Goal: Complete application form

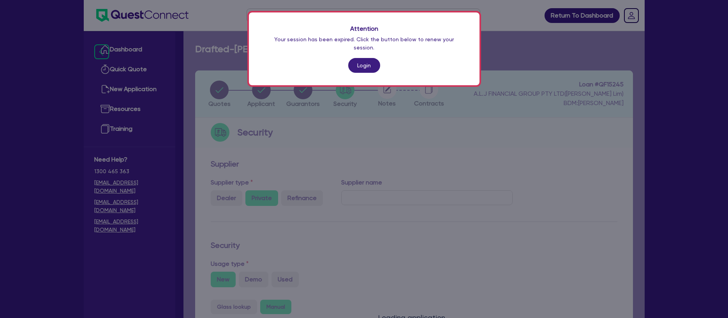
select select "CARS_AND_LIGHT_TRUCKS"
select select "LIGHT_TRUCKS"
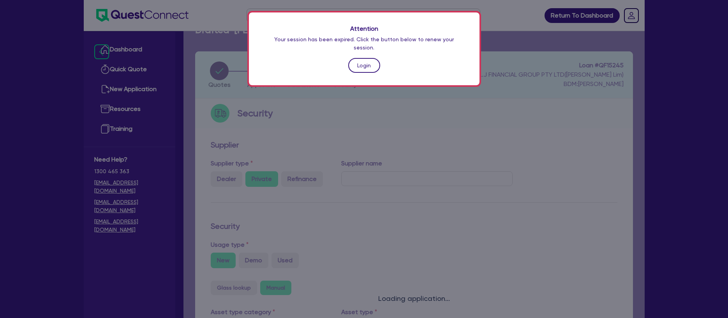
click at [359, 61] on link "Login" at bounding box center [364, 65] width 32 height 15
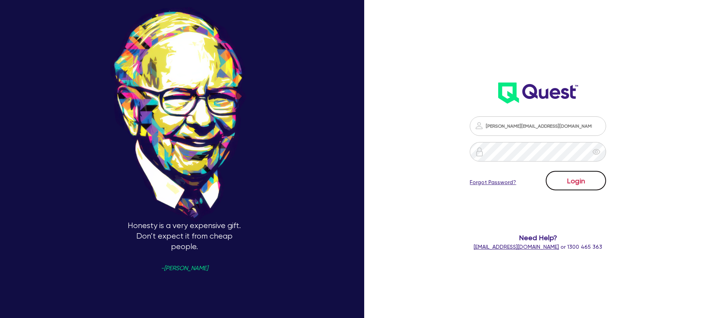
click at [575, 187] on button "Login" at bounding box center [576, 180] width 60 height 19
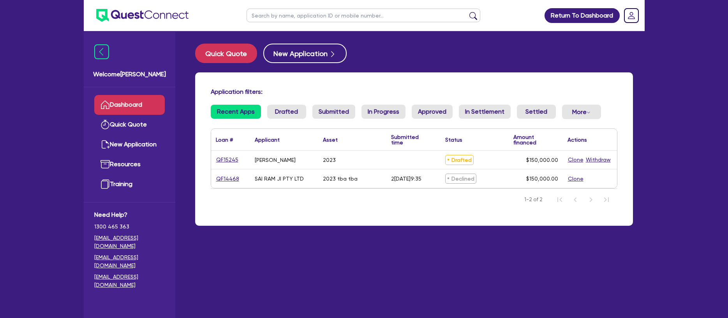
click at [227, 159] on link "QF15245" at bounding box center [227, 159] width 23 height 9
select select "CARS_AND_LIGHT_TRUCKS"
select select "LIGHT_TRUCKS"
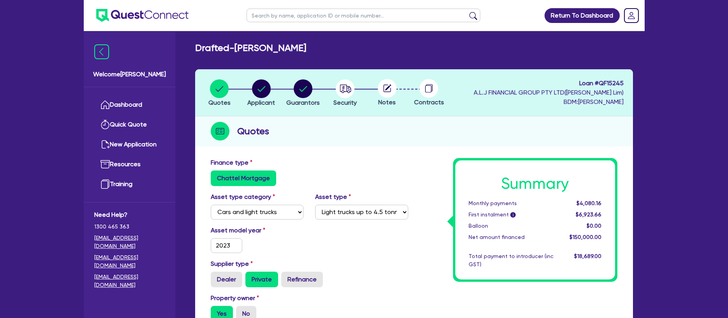
scroll to position [2, 0]
click at [345, 93] on circle "button" at bounding box center [345, 88] width 19 height 19
select select "CARS_AND_LIGHT_TRUCKS"
select select "LIGHT_TRUCKS"
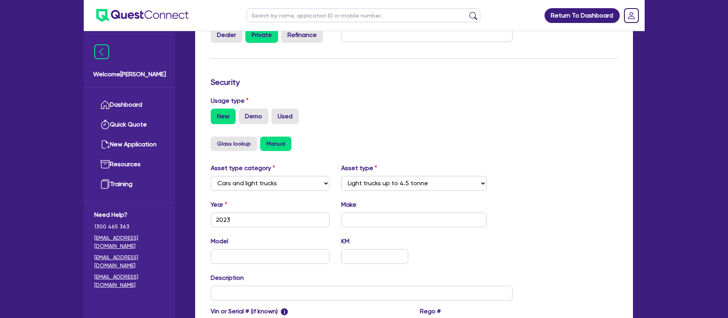
scroll to position [233, 0]
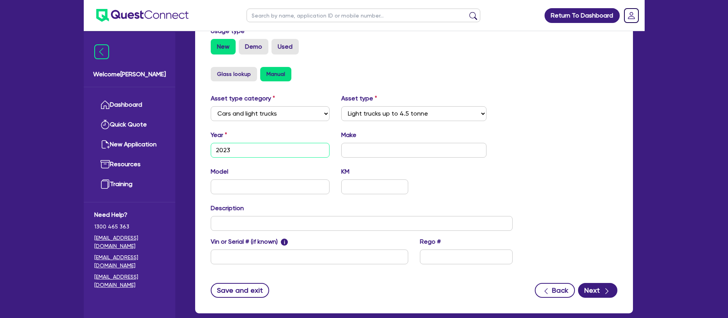
click at [247, 148] on input "2023" at bounding box center [270, 150] width 119 height 15
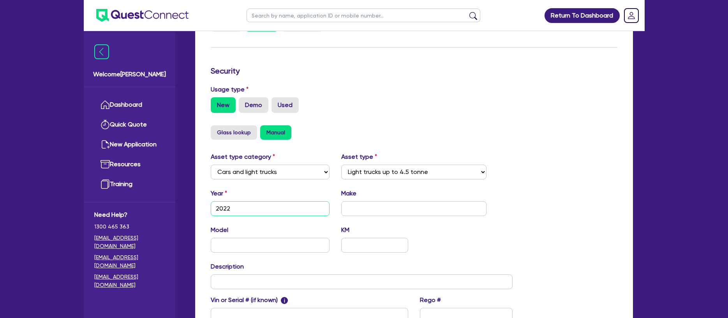
scroll to position [173, 0]
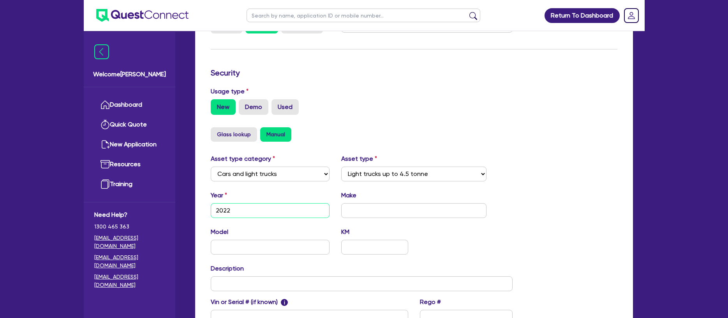
type input "2022"
click at [561, 120] on div "Quotes Applicant [GEOGRAPHIC_DATA] Security Notes Contracts Loan # QF15245 A.L.…" at bounding box center [413, 140] width 449 height 485
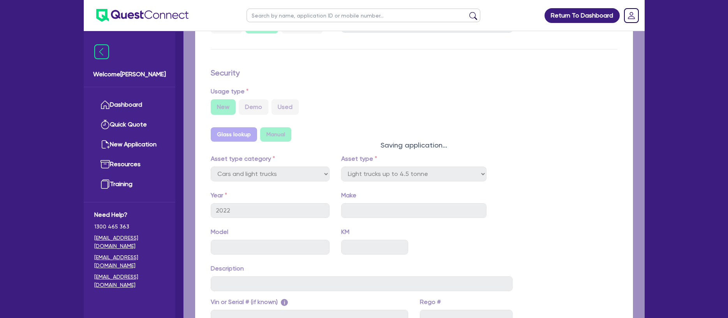
select select "LIGHT_TRUCKS"
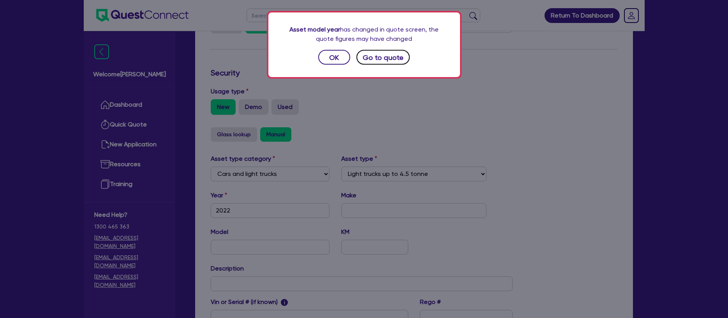
click at [372, 61] on button "Go to quote" at bounding box center [383, 57] width 54 height 15
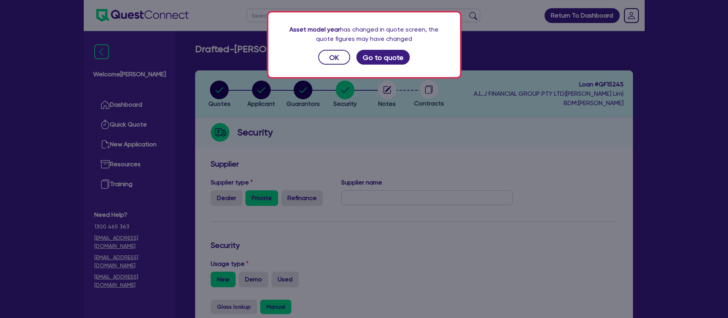
select select "CARS_AND_LIGHT_TRUCKS"
select select "LIGHT_TRUCKS"
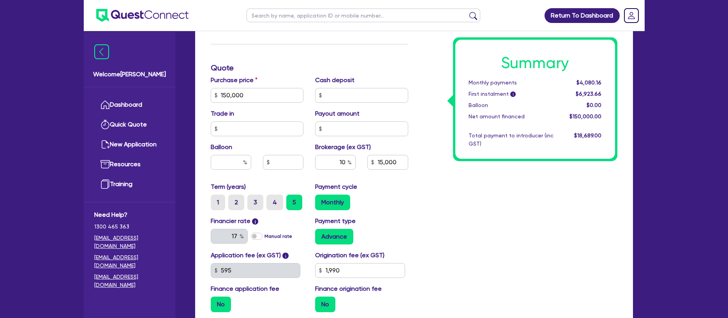
scroll to position [300, 0]
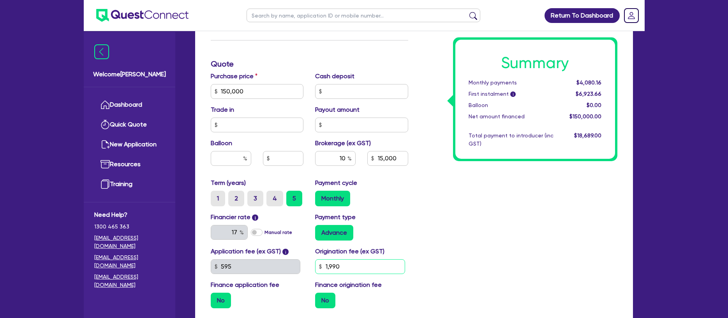
click at [299, 268] on div "Application fee (ex GST) i 595 Origination fee (ex GST) 1,990 Finance applicati…" at bounding box center [309, 281] width 209 height 68
type input "2,000"
type input "150,000"
type input "15,000"
type input "150,000"
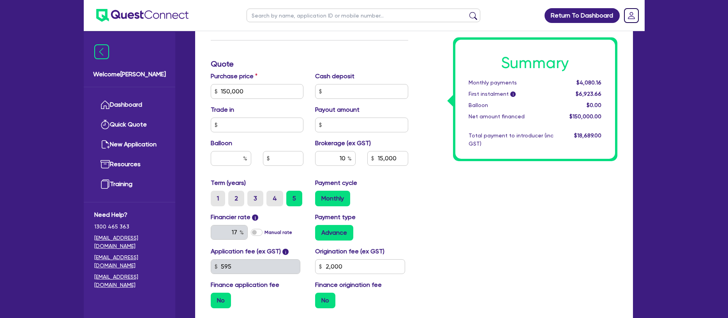
type input "15,000"
click at [538, 212] on div "Summary Monthly payments $4,080.16 First instalment i $6,923.66 Balloon $0.00 N…" at bounding box center [518, 86] width 209 height 455
click at [483, 236] on div "Summary Monthly payments $4,080.16 First instalment i $6,934.66 Balloon $0.00 N…" at bounding box center [518, 86] width 209 height 455
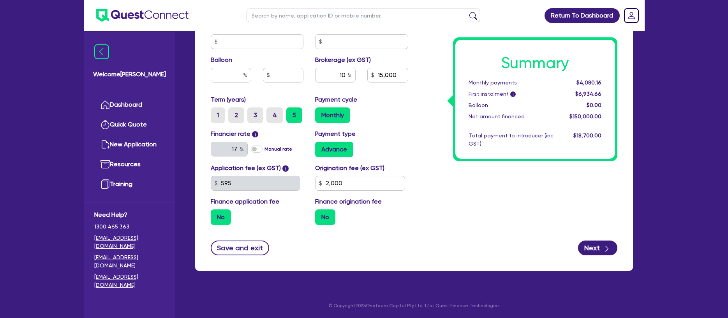
scroll to position [384, 0]
drag, startPoint x: 585, startPoint y: 243, endPoint x: 495, endPoint y: 221, distance: 92.3
click at [495, 221] on form "Finance type Chattel Mortgage Asset type category Select Cars and light trucks …" at bounding box center [414, 15] width 407 height 479
click at [328, 215] on label "No" at bounding box center [325, 217] width 20 height 16
click at [320, 214] on input "No" at bounding box center [317, 211] width 5 height 5
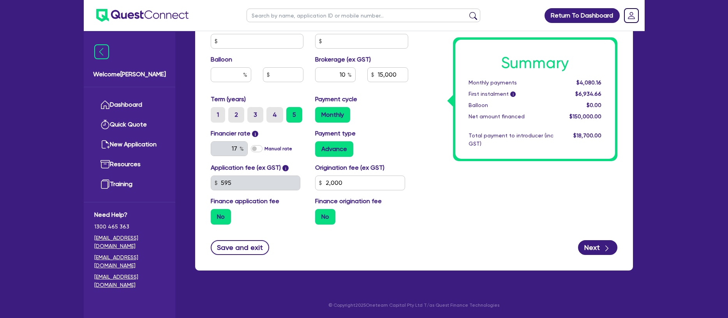
click at [227, 225] on div "Application fee (ex GST) i 595 Origination fee (ex GST) 2,000 Finance applicati…" at bounding box center [309, 197] width 209 height 68
click at [602, 248] on div "button" at bounding box center [606, 248] width 9 height 10
type input "150,000"
type input "15,000"
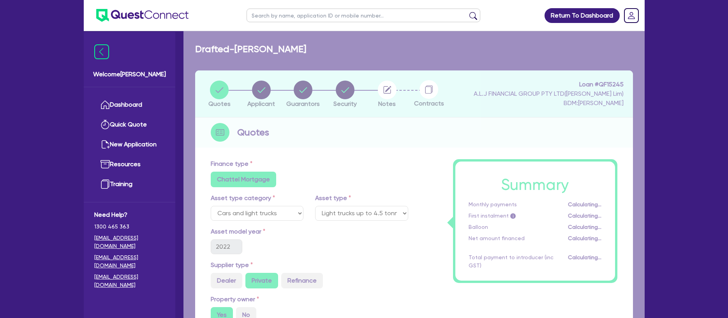
select select "SOLE_TRADER"
select select "ACCOMODATION_FOOD"
select select "TAKEAWAYS"
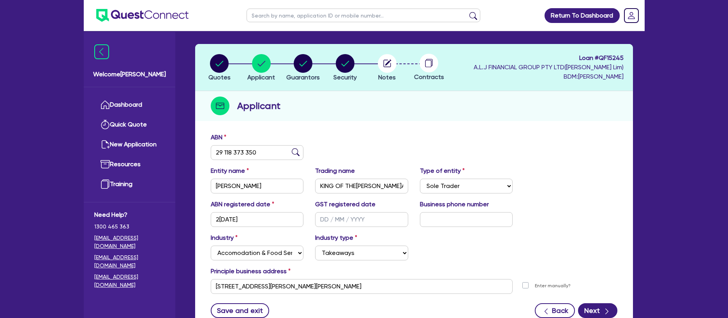
scroll to position [90, 0]
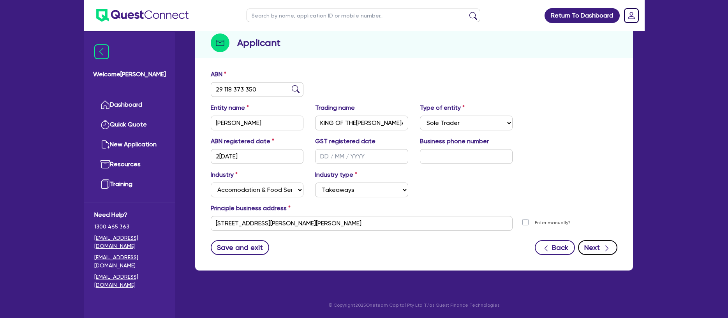
click at [588, 252] on button "Next" at bounding box center [597, 247] width 39 height 15
select select "MR"
select select "VIC"
select select "DE_FACTO"
select select "TRUCK"
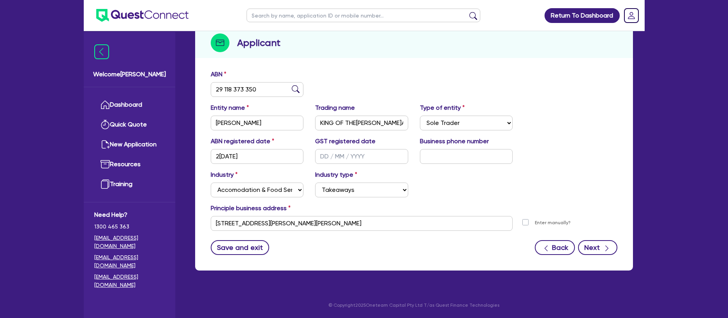
select select "VEHICLE"
select select "PROPERTY"
select select "CASH"
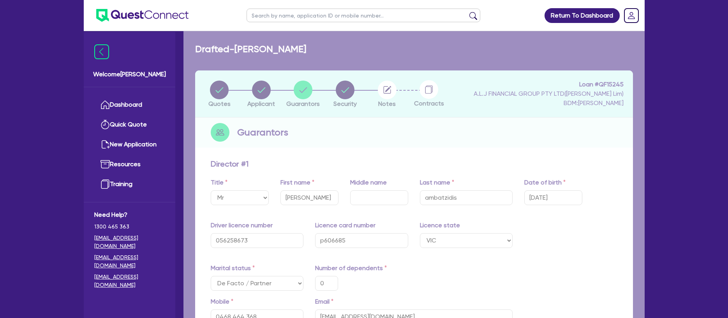
type input "0"
type input "0468 464 368"
type input "100,000"
type input "20,000"
type input "30,000"
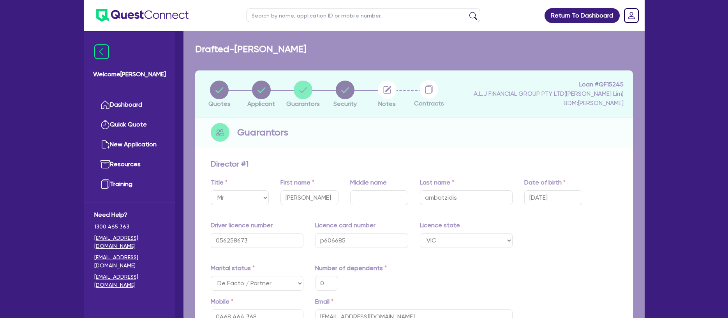
type input "1,000,000"
type input "15,000"
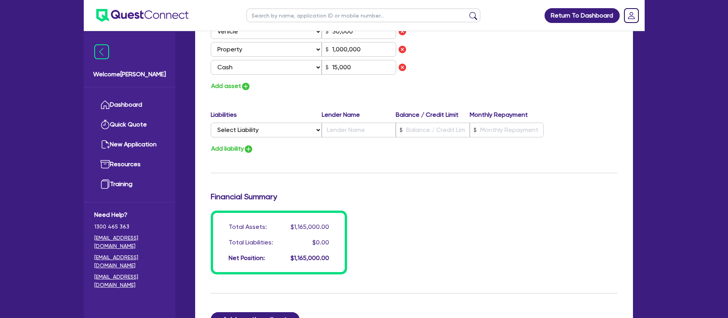
scroll to position [606, 0]
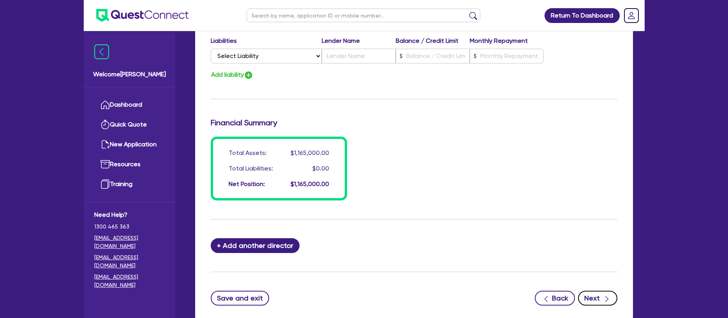
click at [595, 301] on button "Next" at bounding box center [597, 298] width 39 height 15
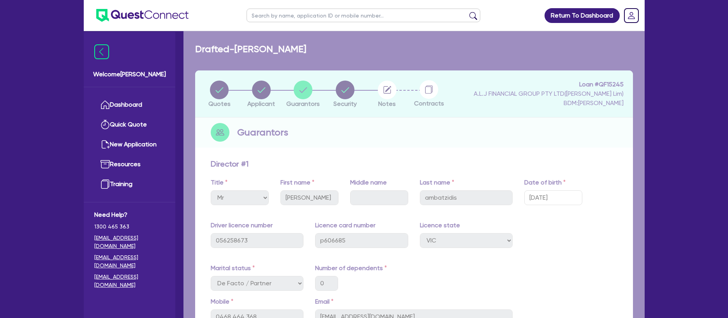
select select "CARS_AND_LIGHT_TRUCKS"
select select "LIGHT_TRUCKS"
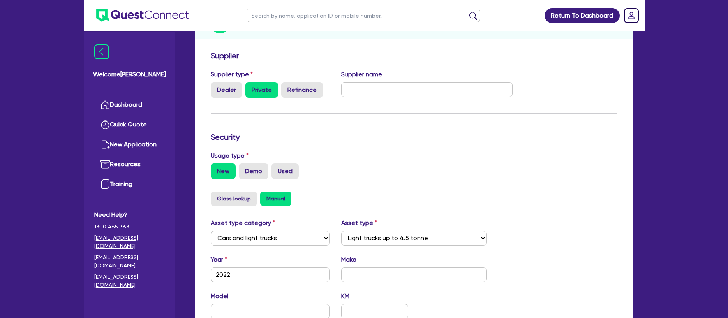
scroll to position [228, 0]
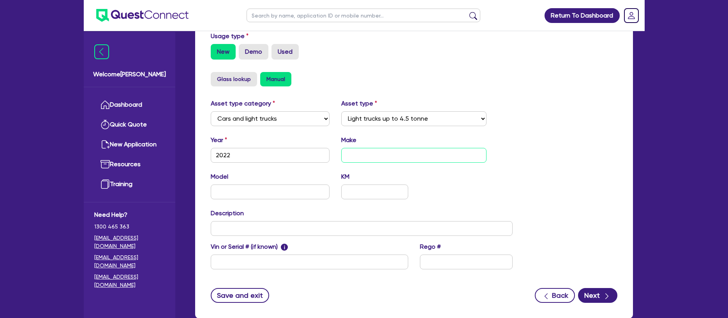
click at [417, 154] on input "text" at bounding box center [413, 155] width 145 height 15
type input "Fuso"
click at [322, 193] on input "text" at bounding box center [270, 192] width 119 height 15
paste input "FECX1KR3SFBD"
type input "FECX1KR3SFBD"
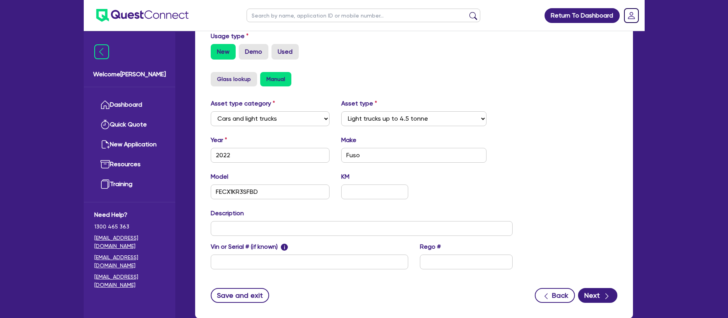
click at [470, 190] on div "Model FECX1KR3SFBD KM" at bounding box center [362, 188] width 314 height 33
click at [393, 196] on input "text" at bounding box center [374, 192] width 67 height 15
click at [381, 195] on input "text" at bounding box center [374, 192] width 67 height 15
type input "30,000"
click at [459, 184] on div "Model FECX1KR3SFBD KM 30,000" at bounding box center [362, 188] width 314 height 33
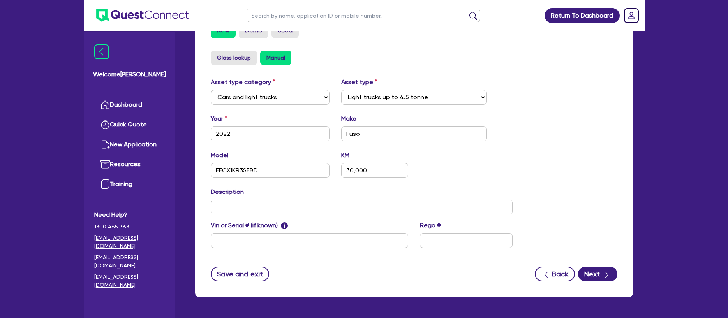
scroll to position [276, 0]
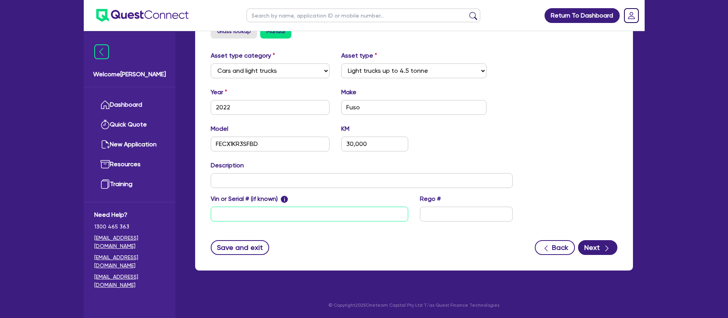
click at [260, 214] on input "text" at bounding box center [309, 214] width 197 height 15
paste input "[VEHICLE_IDENTIFICATION_NUMBER]"
type input "[VEHICLE_IDENTIFICATION_NUMBER]"
click at [317, 227] on div "Vin or Serial # (if known) i [VEHICLE_IDENTIFICATION_NUMBER][PERSON_NAME]o #" at bounding box center [362, 210] width 314 height 33
click at [594, 249] on button "Next" at bounding box center [597, 247] width 39 height 15
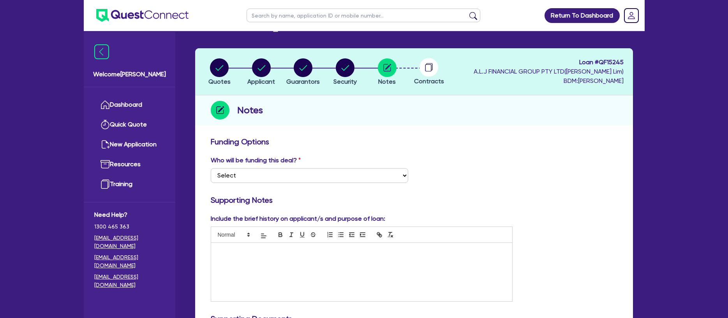
scroll to position [70, 0]
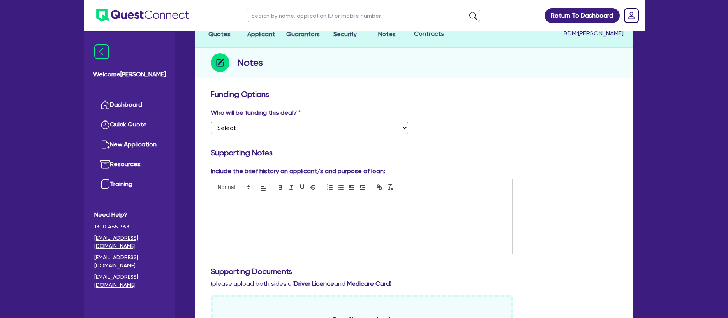
click at [298, 127] on select "Select I want Quest to fund 100% I will fund 100% I will co-fund with Quest Oth…" at bounding box center [309, 128] width 197 height 15
select select "Quest Finance - Own Book"
click at [211, 121] on select "Select I want Quest to fund 100% I will fund 100% I will co-fund with Quest Oth…" at bounding box center [309, 128] width 197 height 15
click at [291, 207] on p at bounding box center [362, 203] width 290 height 7
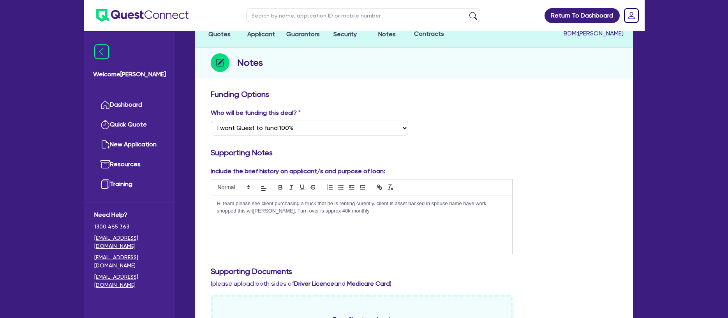
click at [321, 210] on p "Hi team please see client purchasing a truck that he is renting curently. clien…" at bounding box center [362, 207] width 290 height 14
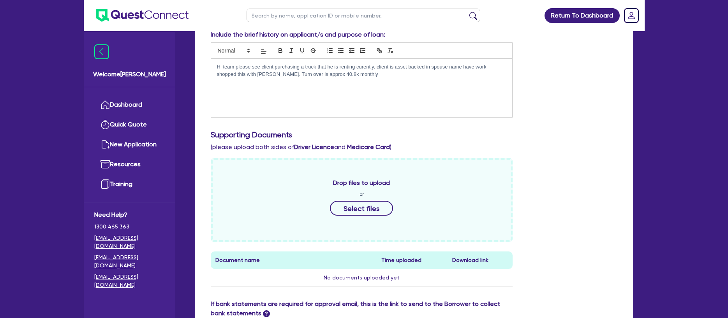
scroll to position [213, 0]
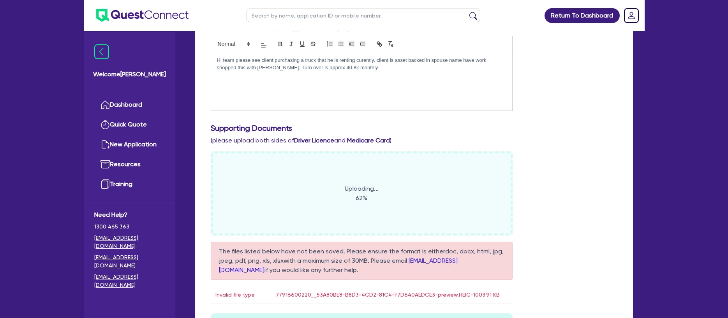
click at [535, 188] on div "Uploading... 62% The files listed below have not been saved. Please ensure the …" at bounding box center [414, 256] width 418 height 210
click at [550, 237] on div "Drop files to upload or Select files The files listed below have not been saved…" at bounding box center [414, 257] width 418 height 212
click at [571, 129] on h3 "Supporting Documents" at bounding box center [414, 127] width 407 height 9
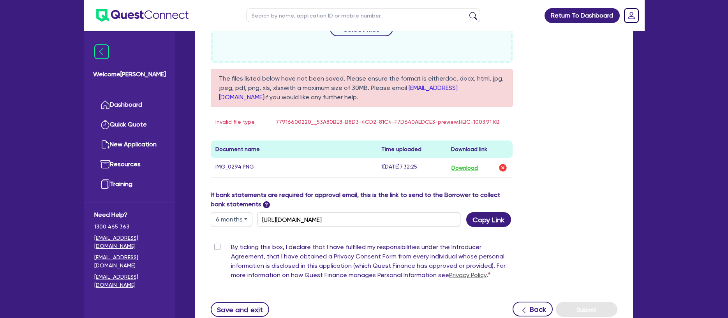
scroll to position [384, 0]
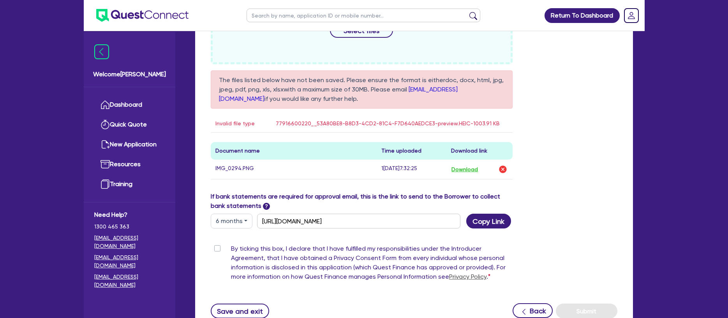
click at [599, 102] on div "Drop files to upload or Select files The files listed below have not been saved…" at bounding box center [414, 86] width 418 height 212
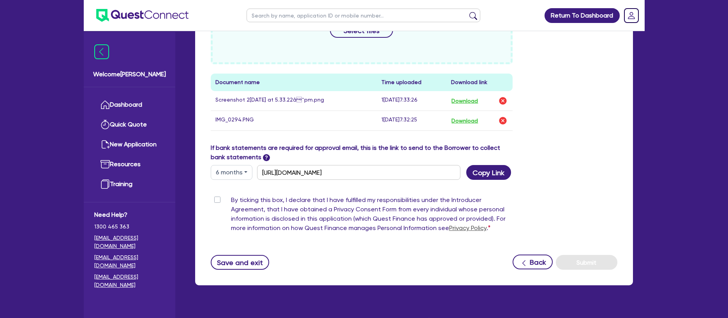
scroll to position [391, 0]
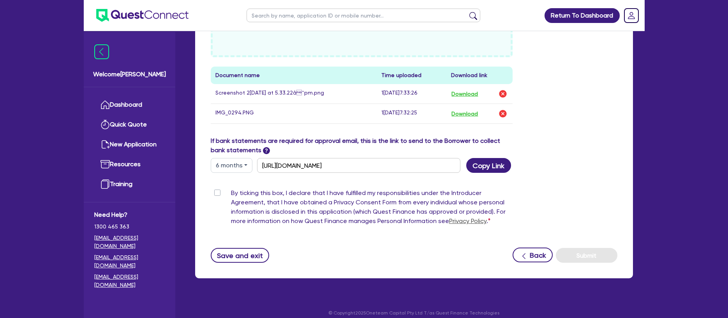
click at [231, 194] on label "By ticking this box, I declare that I have fulfilled my responsibilities under …" at bounding box center [372, 208] width 282 height 41
click at [217, 194] on input "By ticking this box, I declare that I have fulfilled my responsibilities under …" at bounding box center [214, 191] width 6 height 7
checkbox input "true"
click at [579, 213] on div "By ticking this box, I declare that I have fulfilled my responsibilities under …" at bounding box center [414, 208] width 418 height 41
click at [560, 178] on div "Funding Options Who will be funding this deal? Select I want Quest to fund 100%…" at bounding box center [414, 15] width 407 height 495
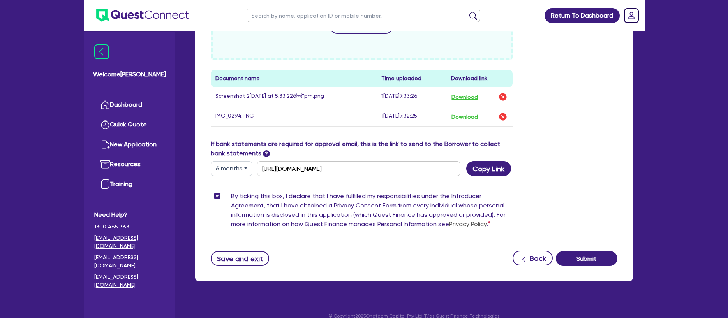
scroll to position [384, 0]
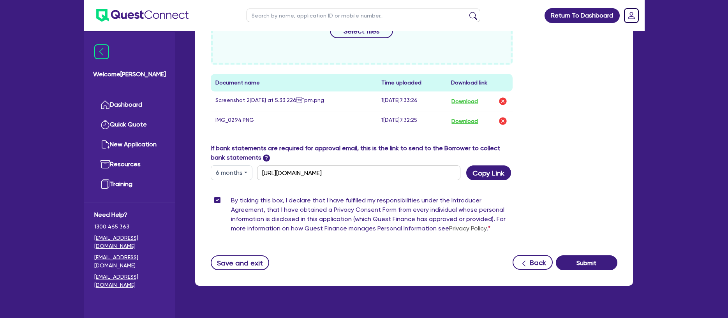
click at [602, 174] on div "If bank statements are required for approval email, this is the link to send to…" at bounding box center [414, 162] width 418 height 37
click at [610, 179] on div "If bank statements are required for approval email, this is the link to send to…" at bounding box center [414, 162] width 418 height 37
click at [547, 225] on div "By ticking this box, I declare that I have fulfilled my responsibilities under …" at bounding box center [414, 216] width 418 height 41
click at [551, 202] on div "By ticking this box, I declare that I have fulfilled my responsibilities under …" at bounding box center [414, 216] width 418 height 41
click at [581, 201] on div "By ticking this box, I declare that I have fulfilled my responsibilities under …" at bounding box center [414, 216] width 418 height 41
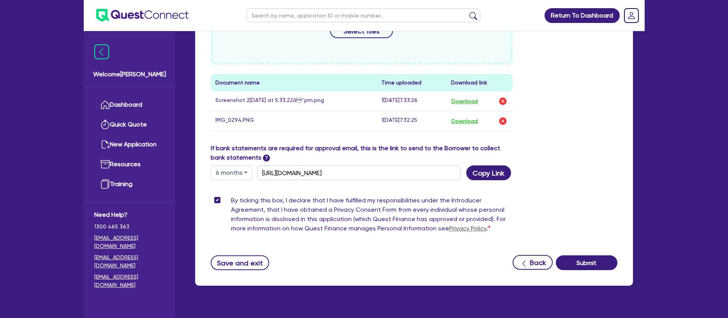
click at [597, 222] on div "By ticking this box, I declare that I have fulfilled my responsibilities under …" at bounding box center [414, 216] width 418 height 41
click at [557, 179] on div "If bank statements are required for approval email, this is the link to send to…" at bounding box center [414, 162] width 418 height 37
click at [555, 181] on div "Funding Options Who will be funding this deal? Select I want Quest to fund 100%…" at bounding box center [414, 22] width 407 height 495
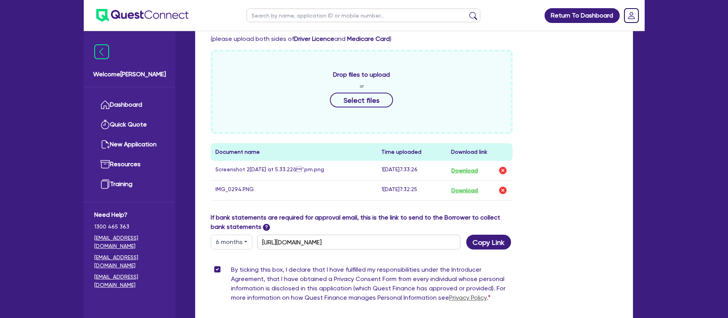
scroll to position [400, 0]
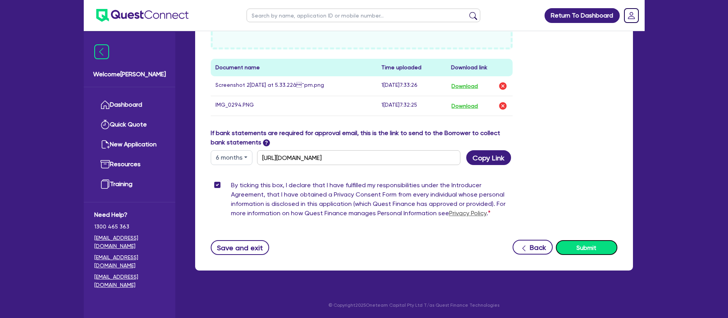
click at [581, 250] on button "Submit" at bounding box center [587, 247] width 62 height 15
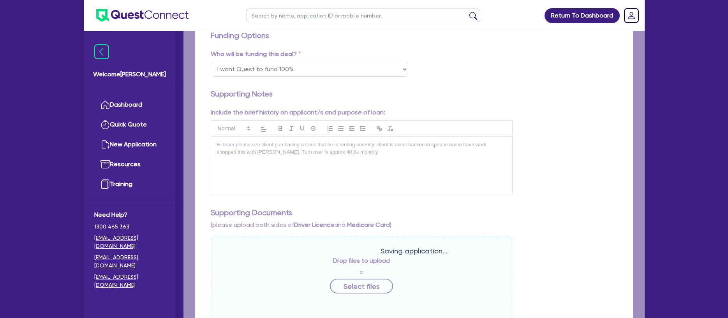
scroll to position [0, 0]
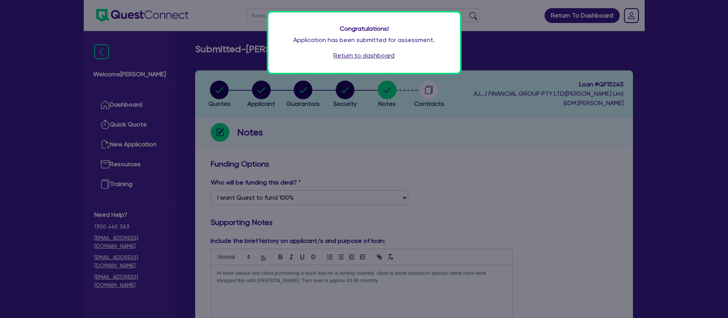
click at [385, 55] on link "Return to dashboard" at bounding box center [363, 55] width 61 height 9
